Goal: Task Accomplishment & Management: Complete application form

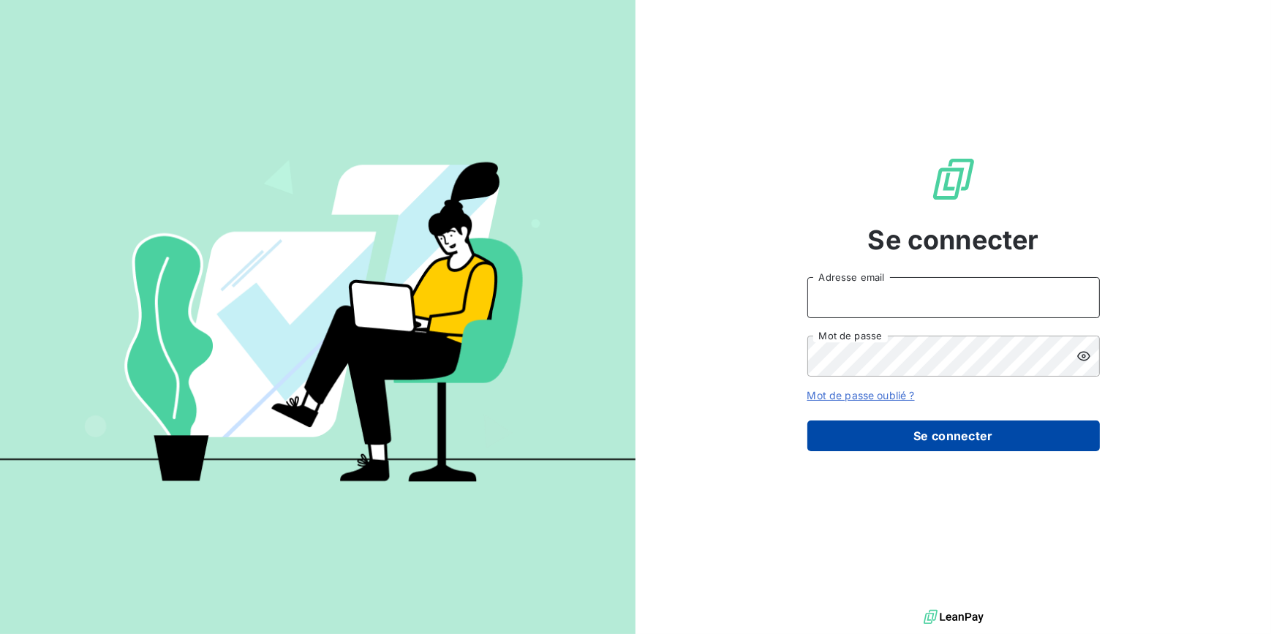
type input "[EMAIL_ADDRESS][DOMAIN_NAME]"
click at [895, 430] on button "Se connecter" at bounding box center [953, 435] width 293 height 31
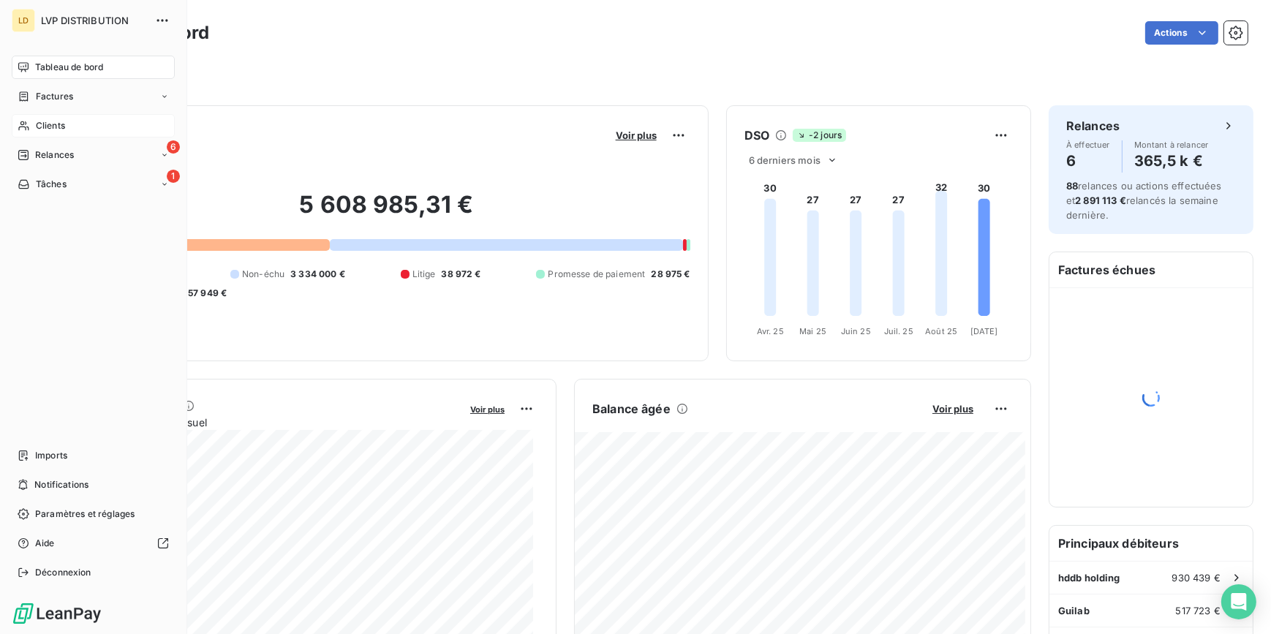
click at [66, 130] on div "Clients" at bounding box center [93, 125] width 163 height 23
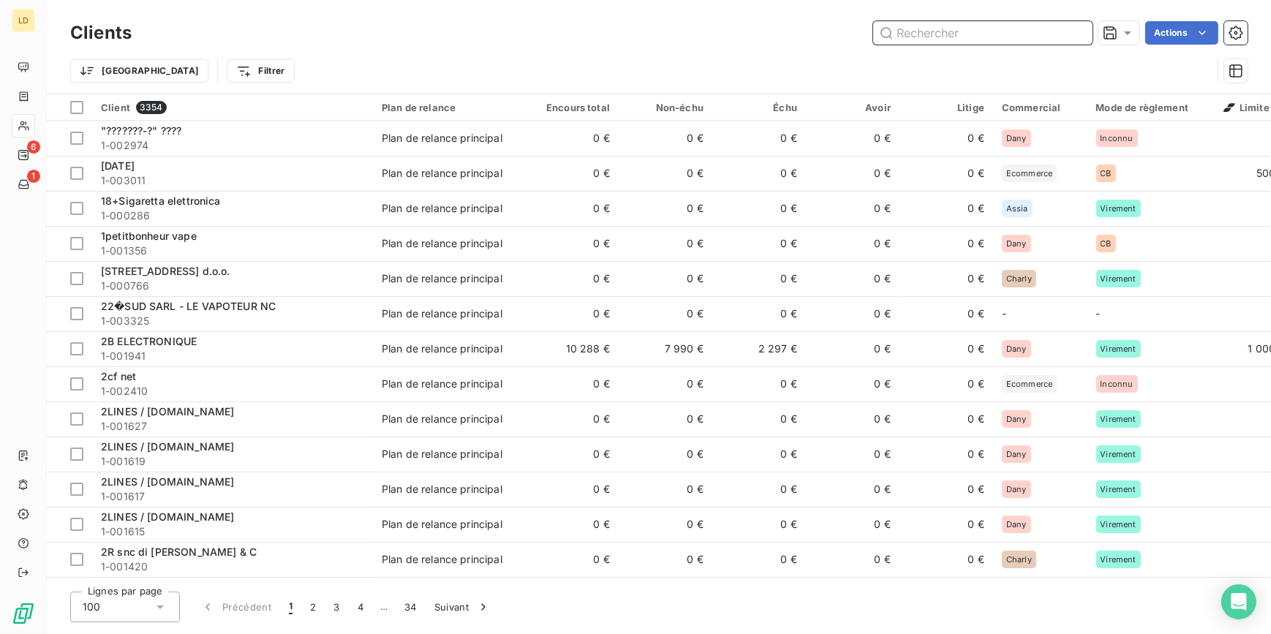
click at [936, 37] on input "text" at bounding box center [982, 32] width 219 height 23
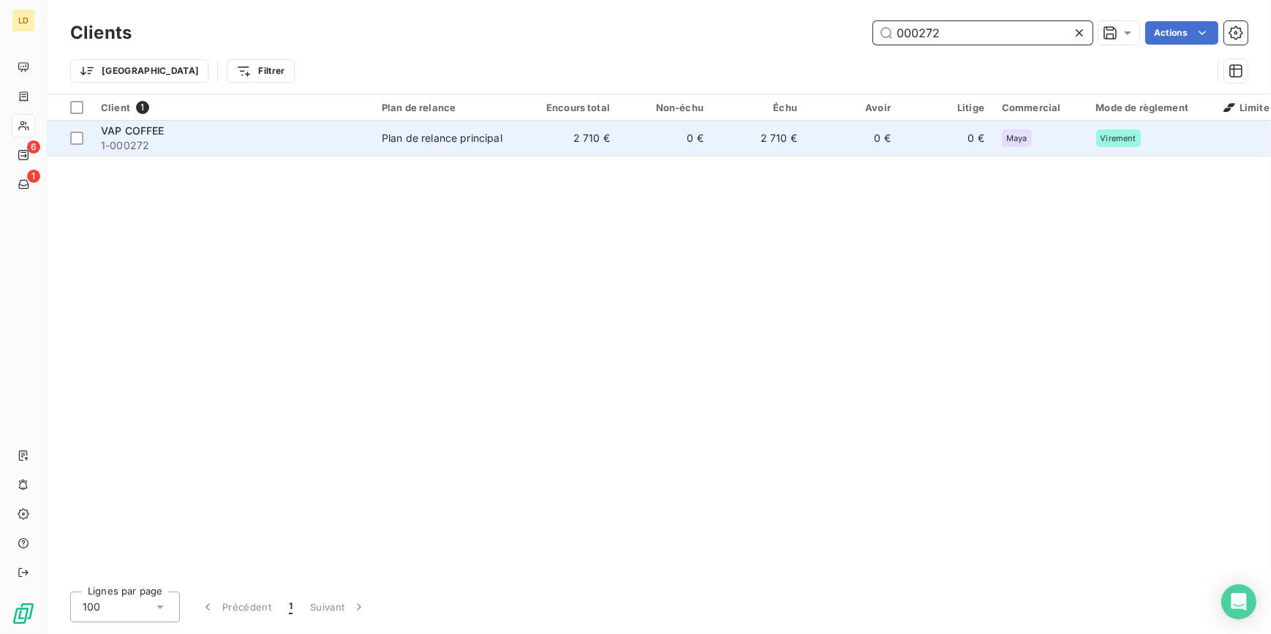
type input "000272"
click at [562, 137] on td "2 710 €" at bounding box center [572, 138] width 94 height 35
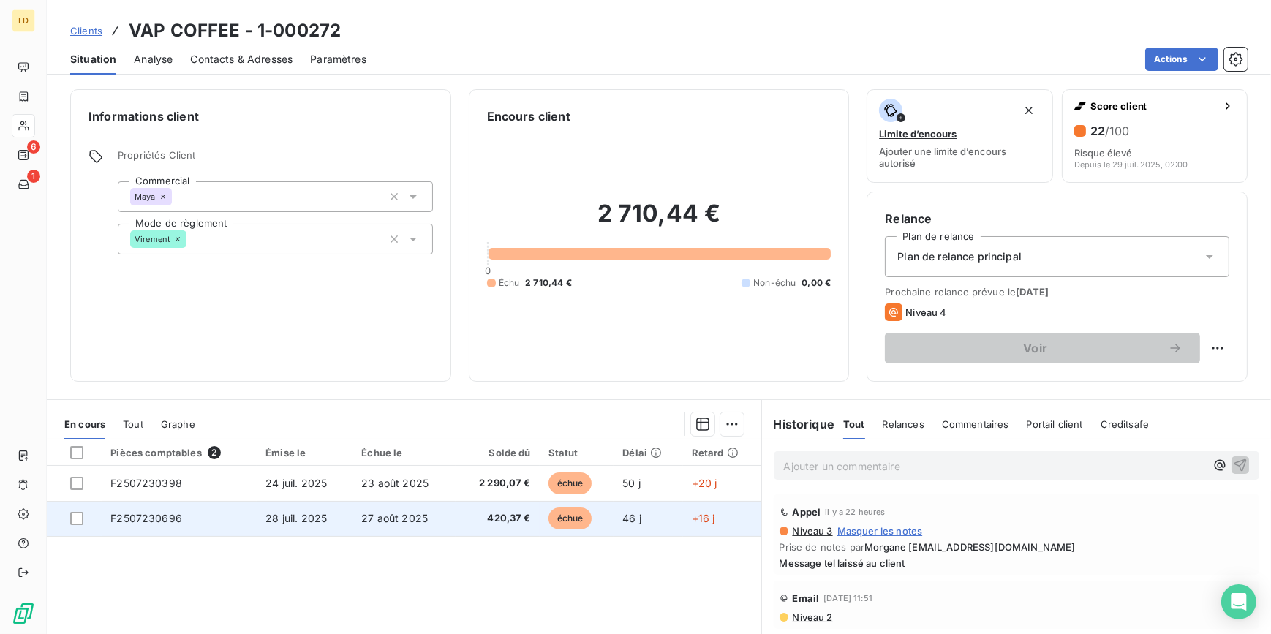
drag, startPoint x: 78, startPoint y: 520, endPoint x: 86, endPoint y: 515, distance: 9.5
click at [78, 520] on div at bounding box center [76, 518] width 13 height 13
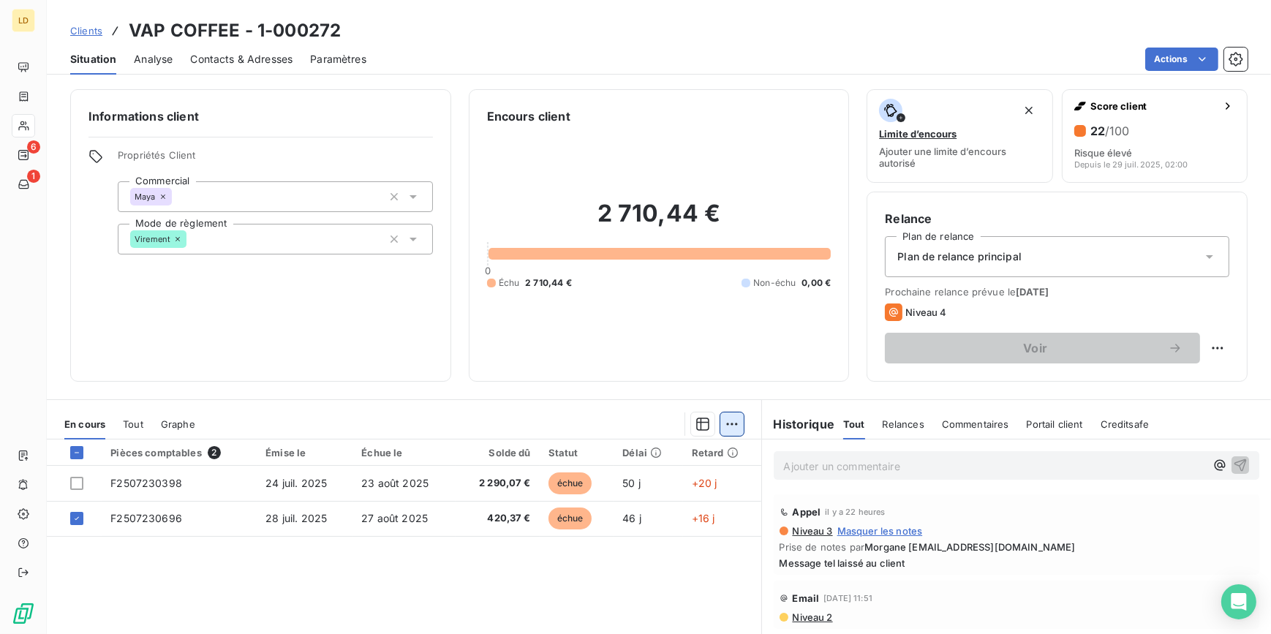
click at [728, 422] on html "LD 6 1 Clients VAP COFFEE - 1-000272 Situation Analyse Contacts & Adresses Para…" at bounding box center [635, 317] width 1271 height 634
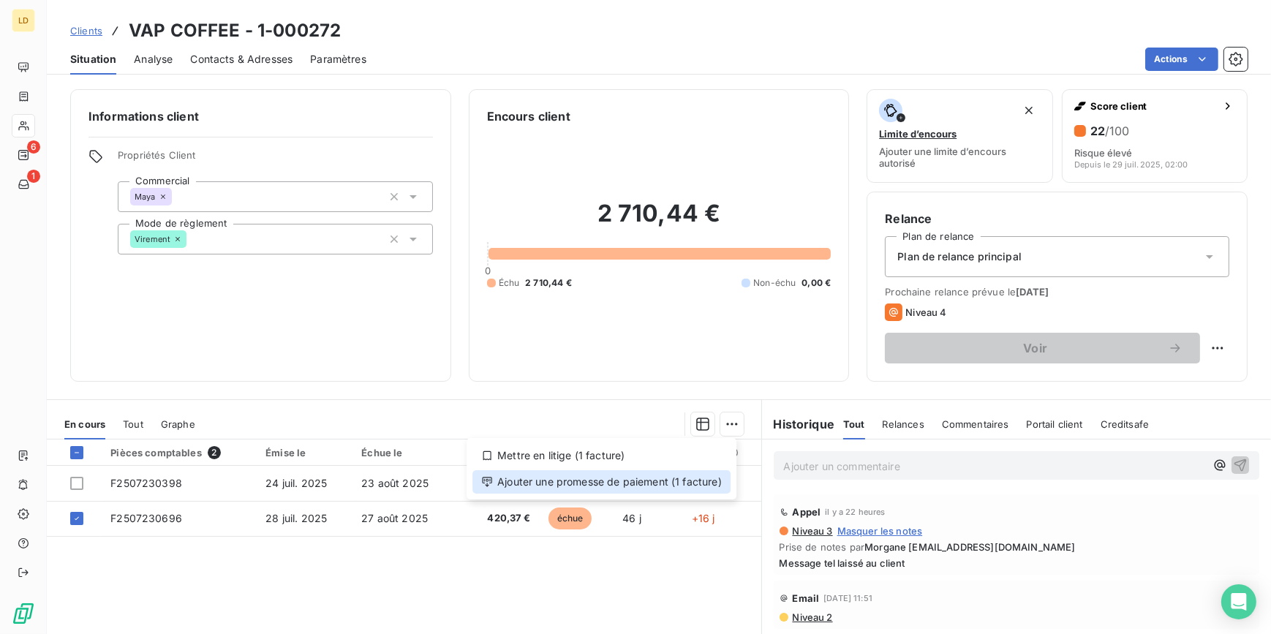
click at [683, 484] on div "Ajouter une promesse de paiement (1 facture)" at bounding box center [601, 481] width 258 height 23
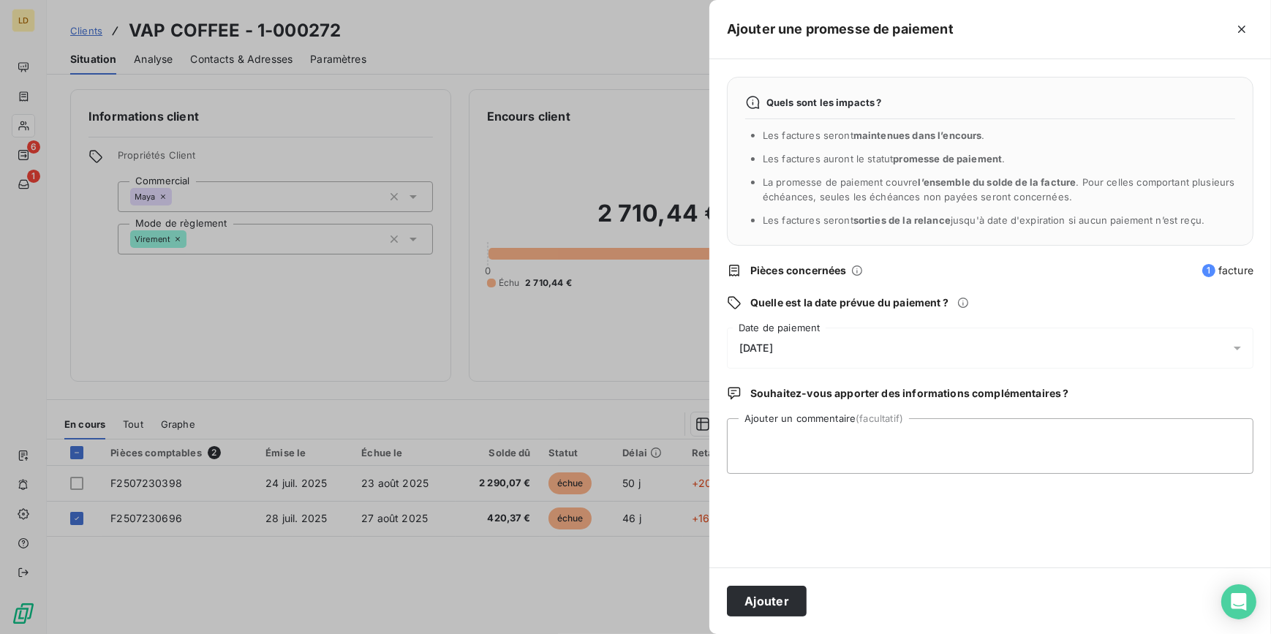
click at [773, 342] on span "[DATE]" at bounding box center [756, 348] width 34 height 12
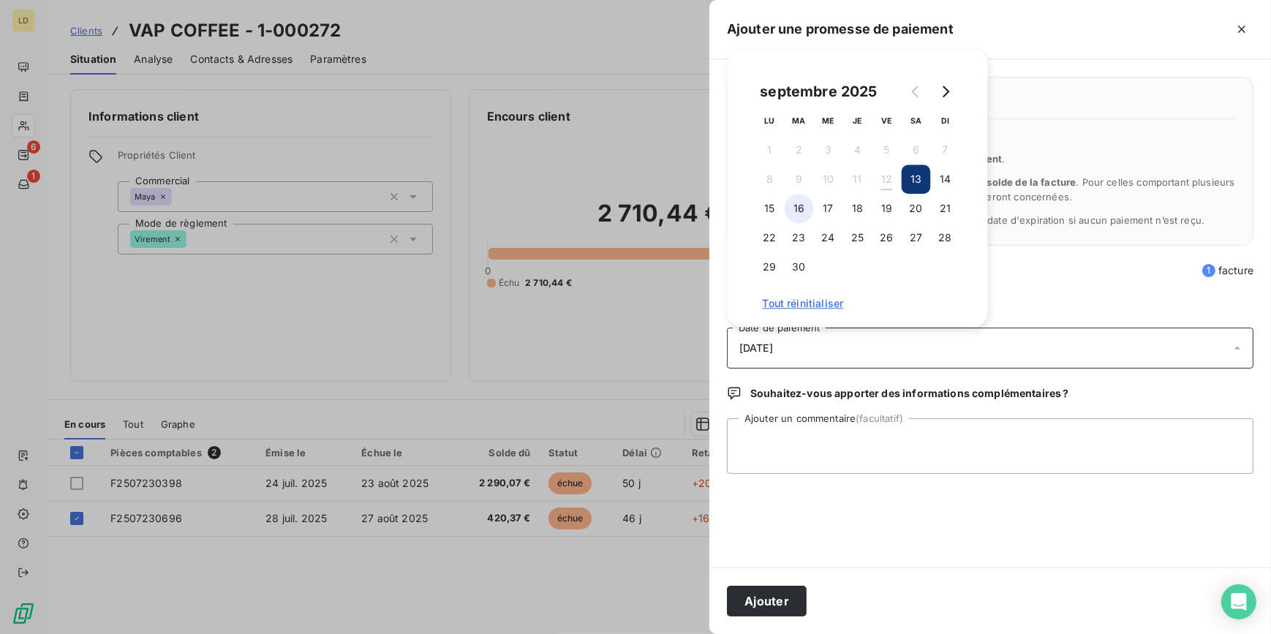
click at [792, 208] on button "16" at bounding box center [799, 208] width 29 height 29
click at [804, 425] on textarea "Ajouter un commentaire (facultatif)" at bounding box center [990, 446] width 527 height 56
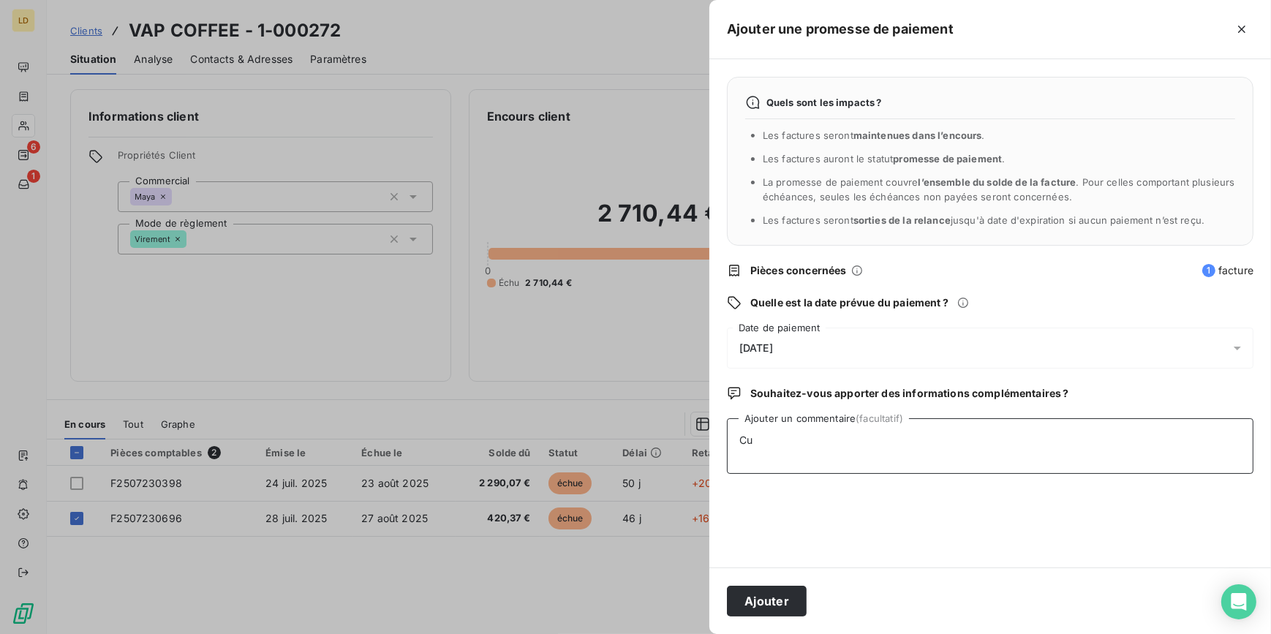
type textarea "C"
click at [792, 435] on textarea "Vu avec SImon payé 11/09" at bounding box center [990, 446] width 527 height 56
type textarea "Vu avec [PERSON_NAME] 11/09"
click at [779, 612] on button "Ajouter" at bounding box center [767, 601] width 80 height 31
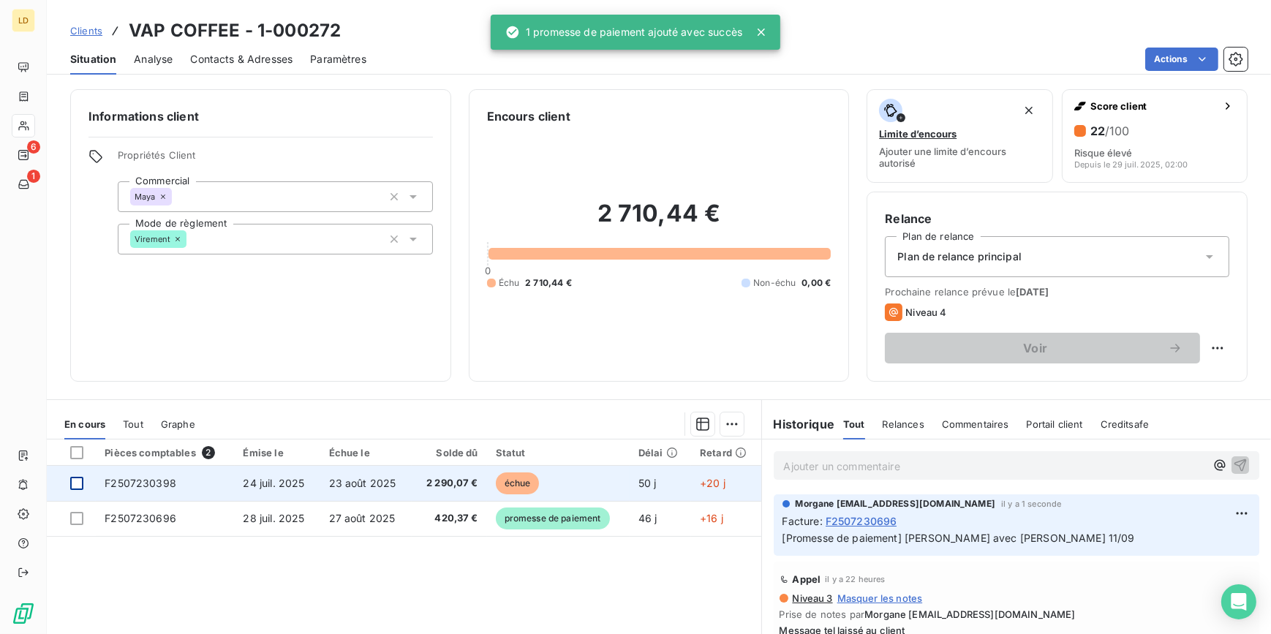
click at [77, 482] on div at bounding box center [76, 483] width 13 height 13
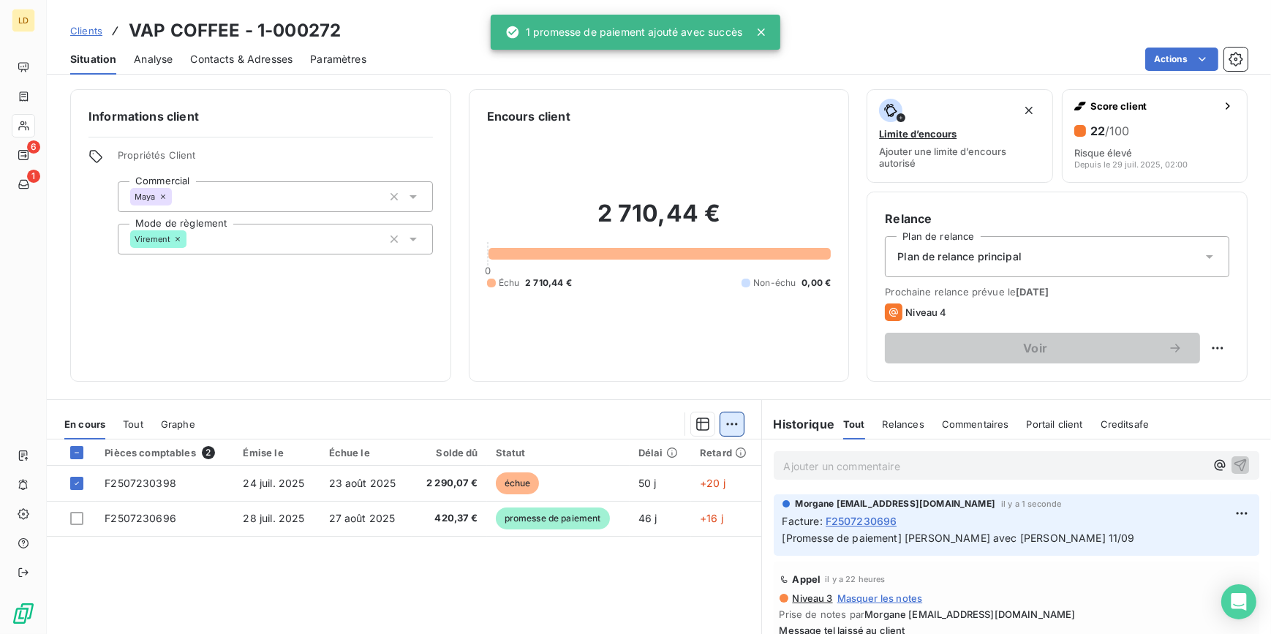
click at [731, 434] on html "LD 6 1 Clients VAP COFFEE - 1-000272 Situation Analyse Contacts & Adresses Para…" at bounding box center [635, 317] width 1271 height 634
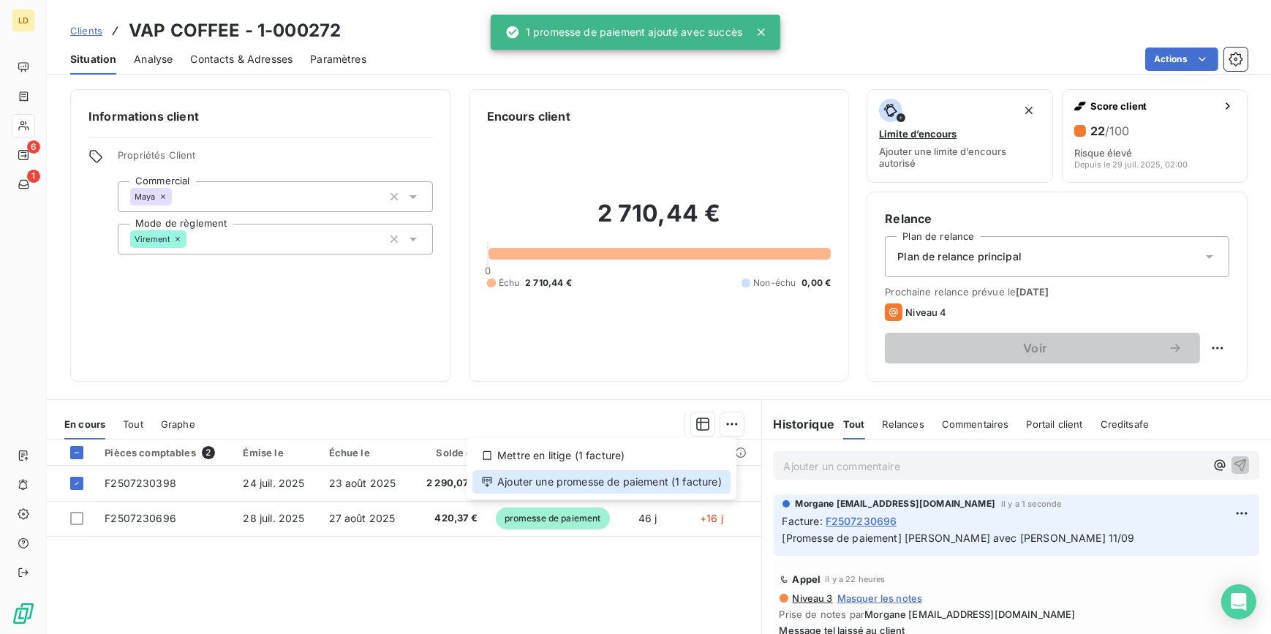
click at [694, 489] on div "Ajouter une promesse de paiement (1 facture)" at bounding box center [601, 481] width 258 height 23
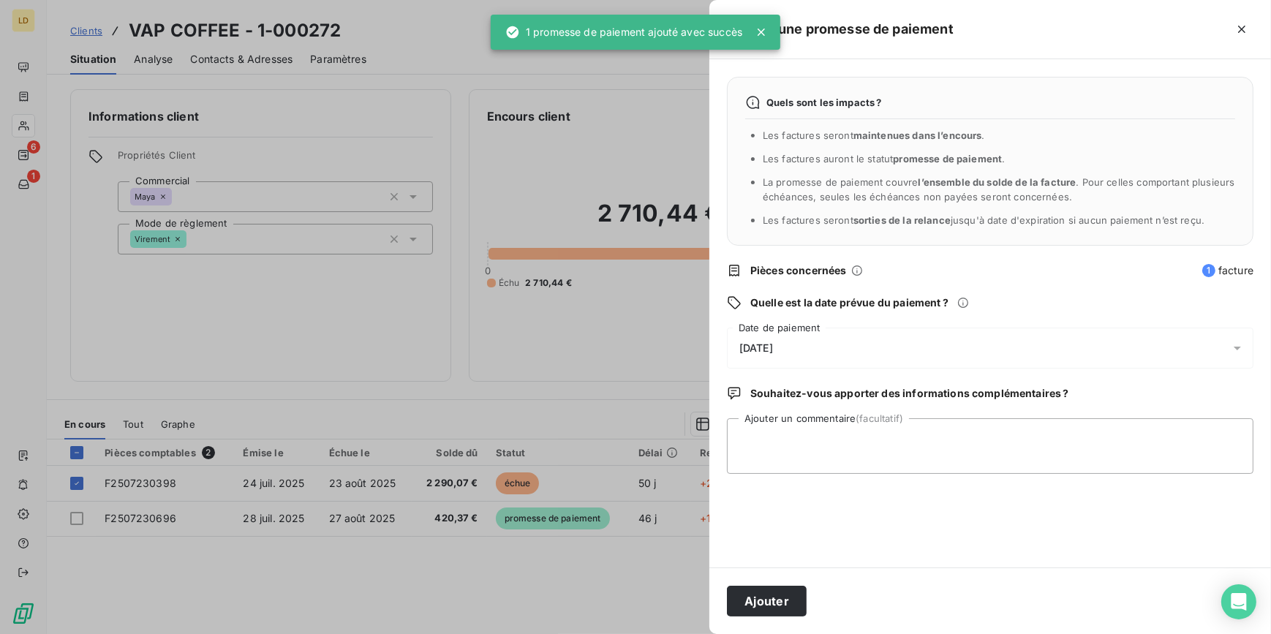
click at [773, 346] on span "[DATE]" at bounding box center [756, 348] width 34 height 12
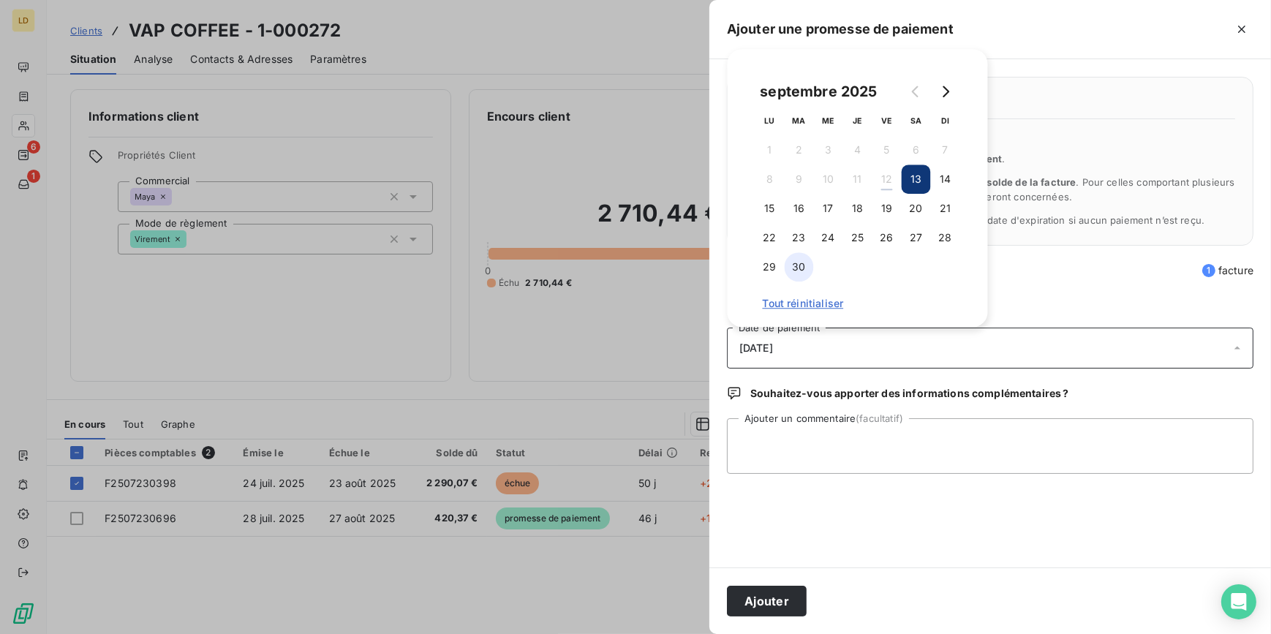
click at [811, 262] on button "30" at bounding box center [799, 266] width 29 height 29
click at [769, 461] on textarea "Ajouter un commentaire (facultatif)" at bounding box center [990, 446] width 527 height 56
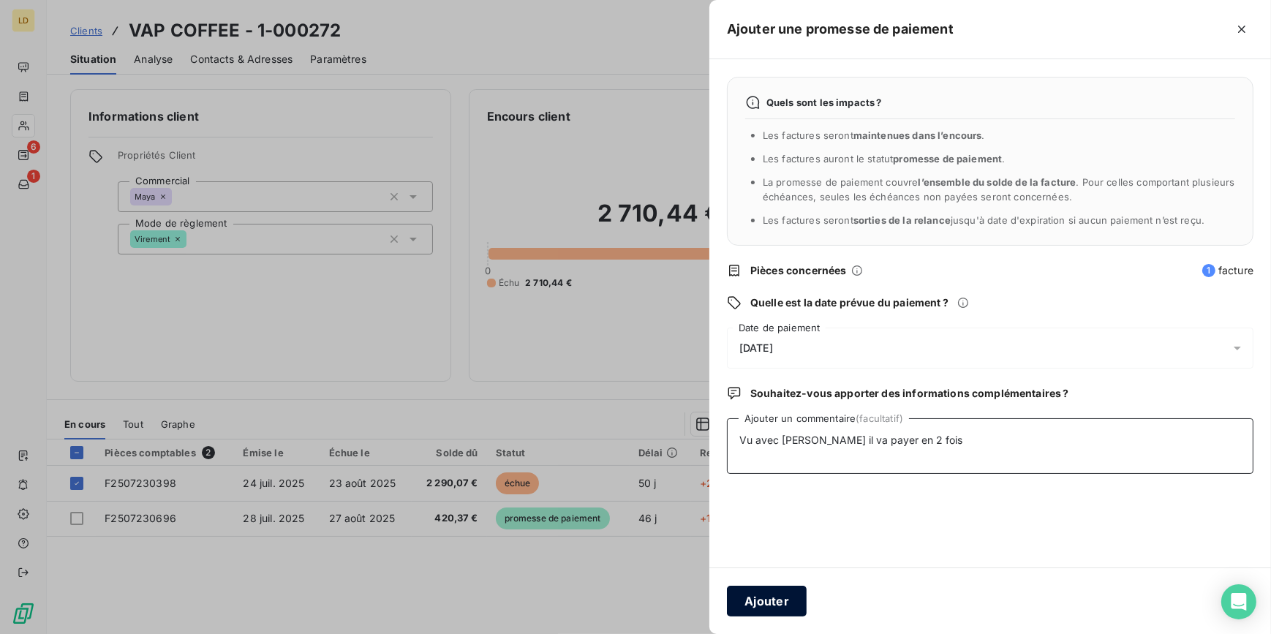
type textarea "Vu avec [PERSON_NAME] il va payer en 2 fois"
click at [783, 601] on button "Ajouter" at bounding box center [767, 601] width 80 height 31
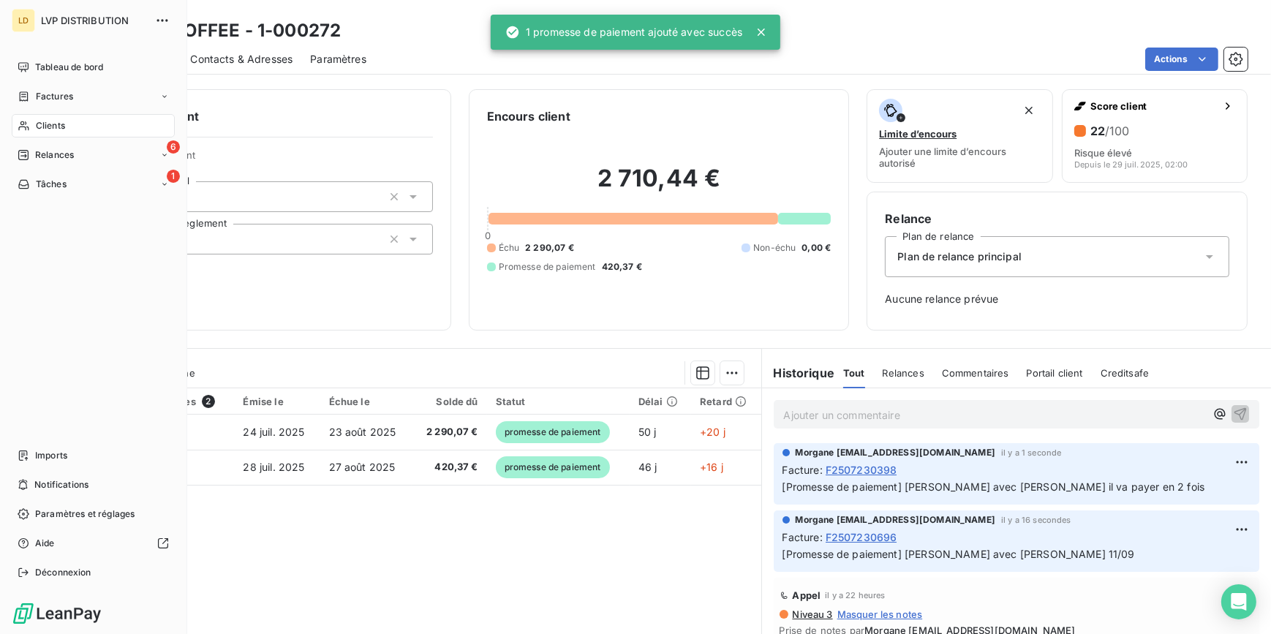
click at [55, 128] on span "Clients" at bounding box center [50, 125] width 29 height 13
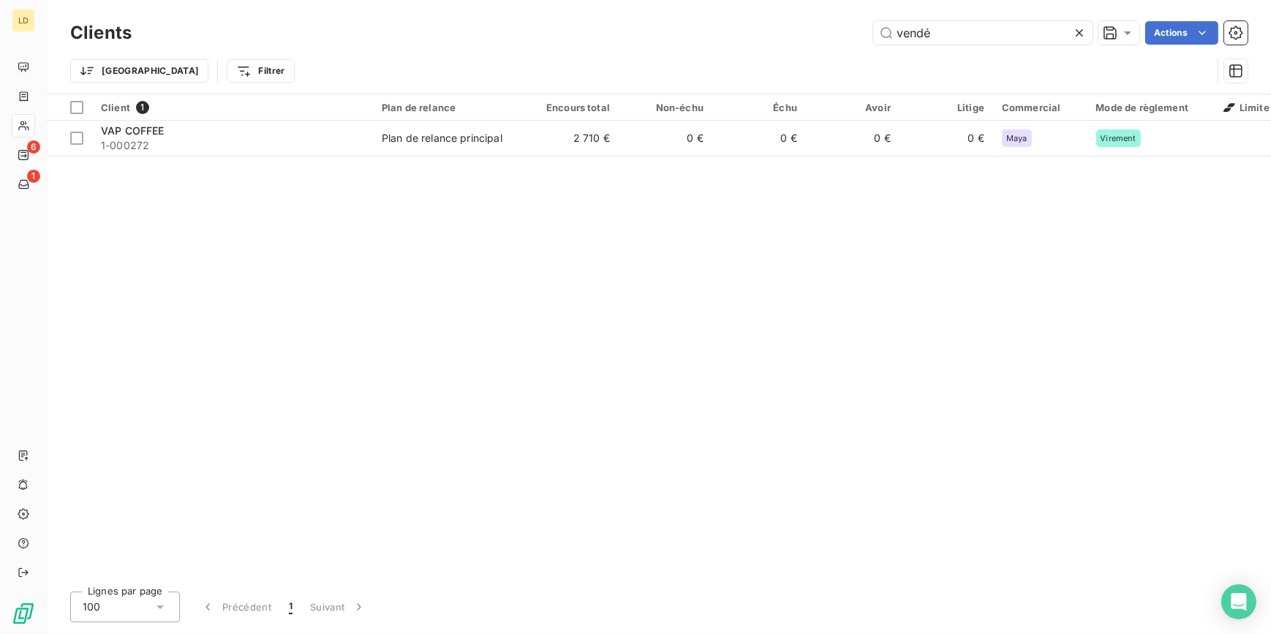
type input "vende"
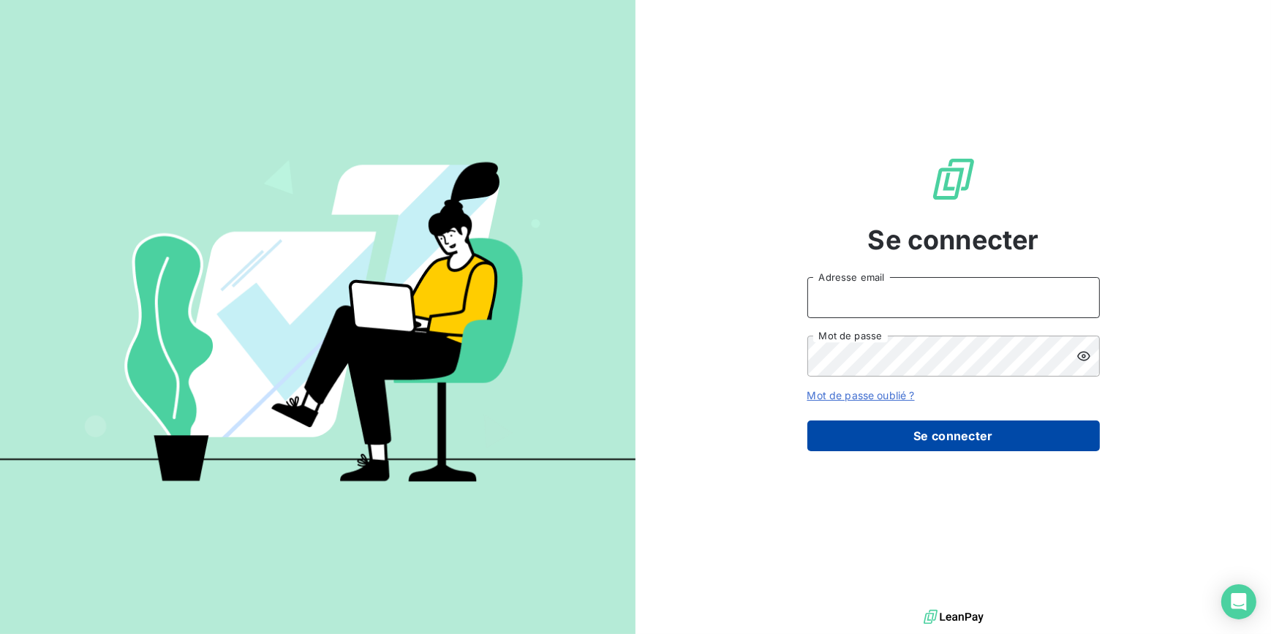
type input "[EMAIL_ADDRESS][DOMAIN_NAME]"
click at [954, 427] on button "Se connecter" at bounding box center [953, 435] width 293 height 31
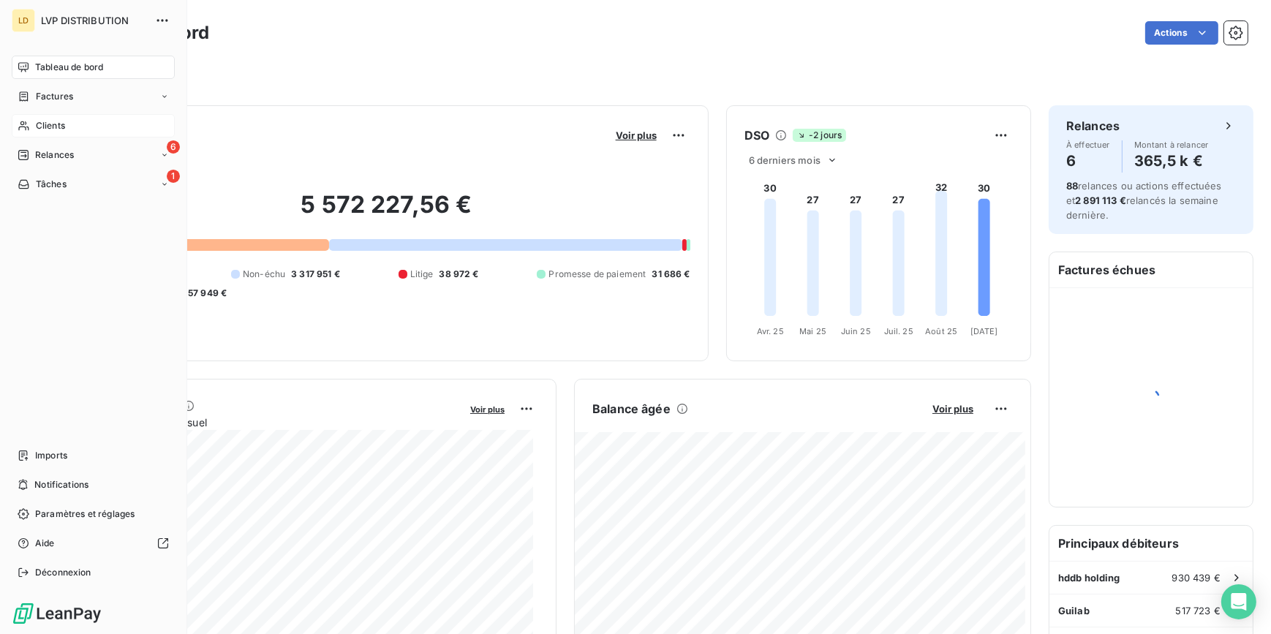
click at [46, 124] on span "Clients" at bounding box center [50, 125] width 29 height 13
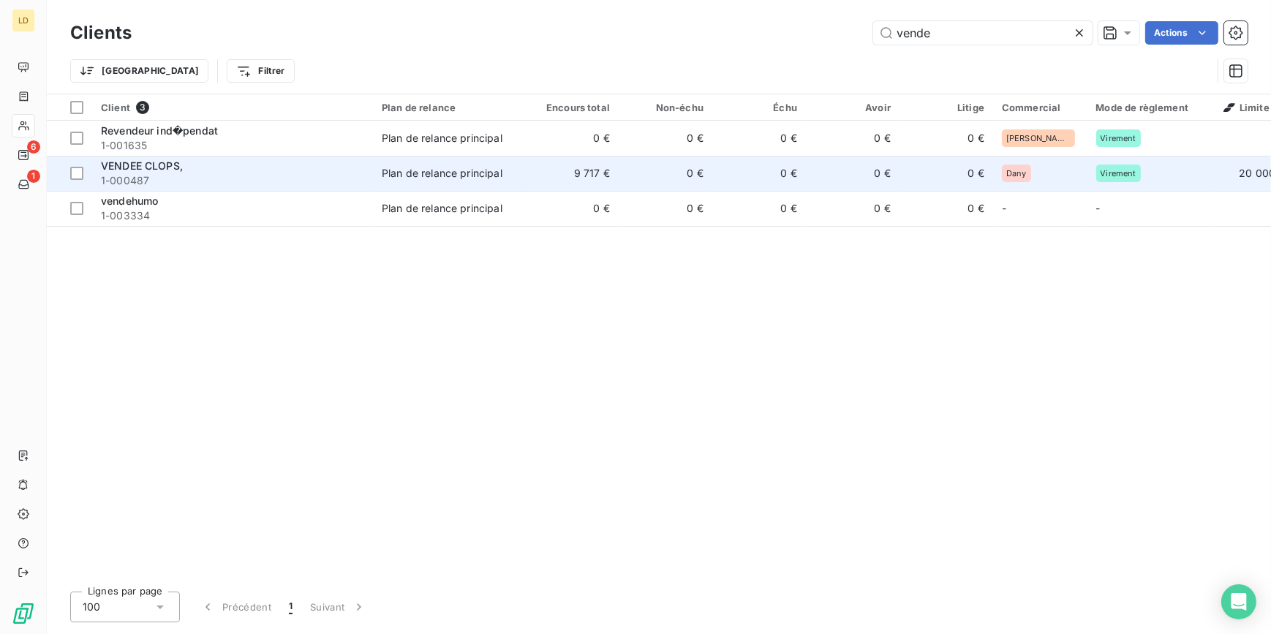
type input "vende"
click at [219, 170] on div "VENDEE CLOPS," at bounding box center [232, 166] width 263 height 15
